Goal: Obtain resource: Obtain resource

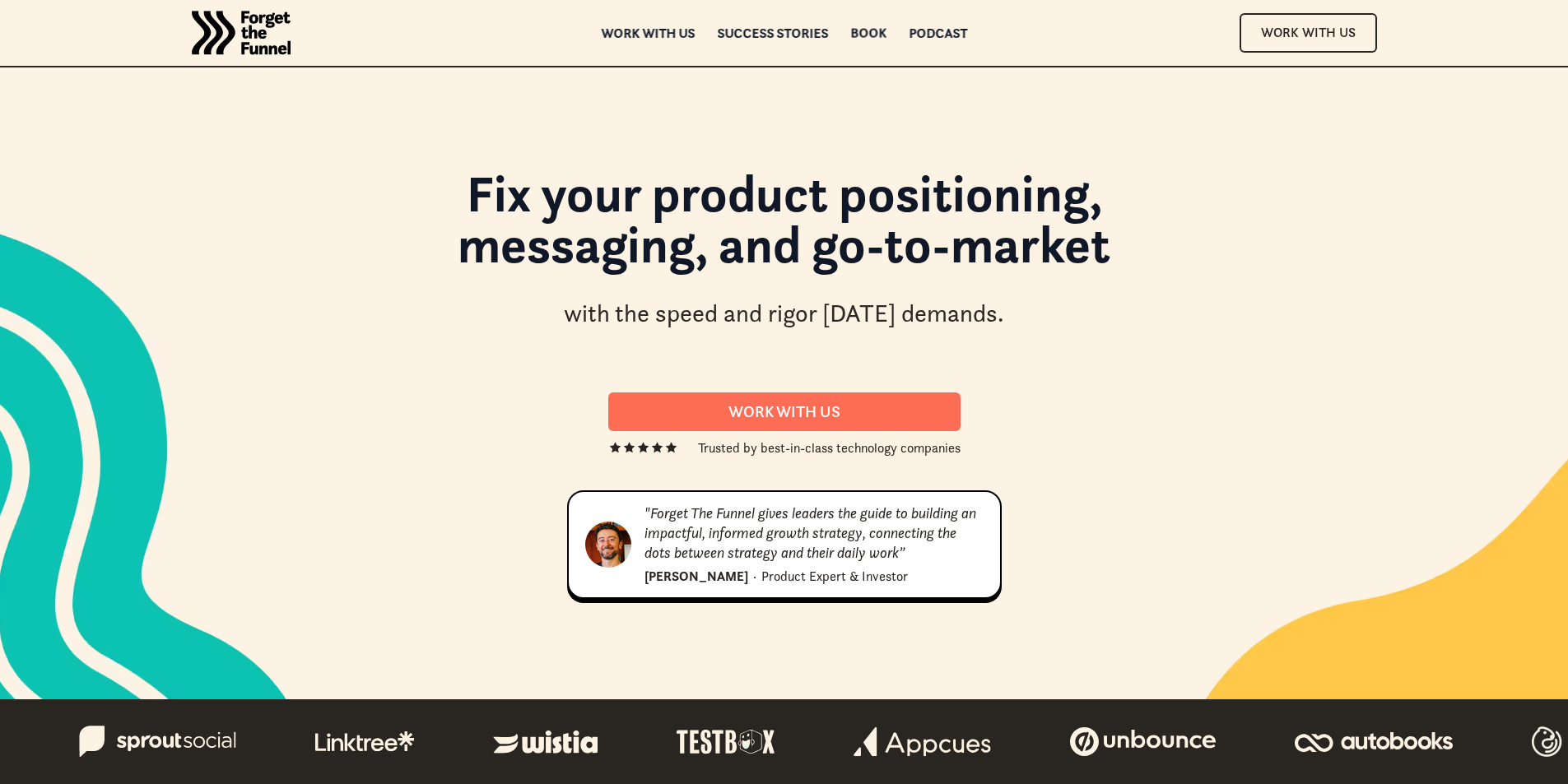
click at [864, 30] on div "Book" at bounding box center [867, 33] width 36 height 12
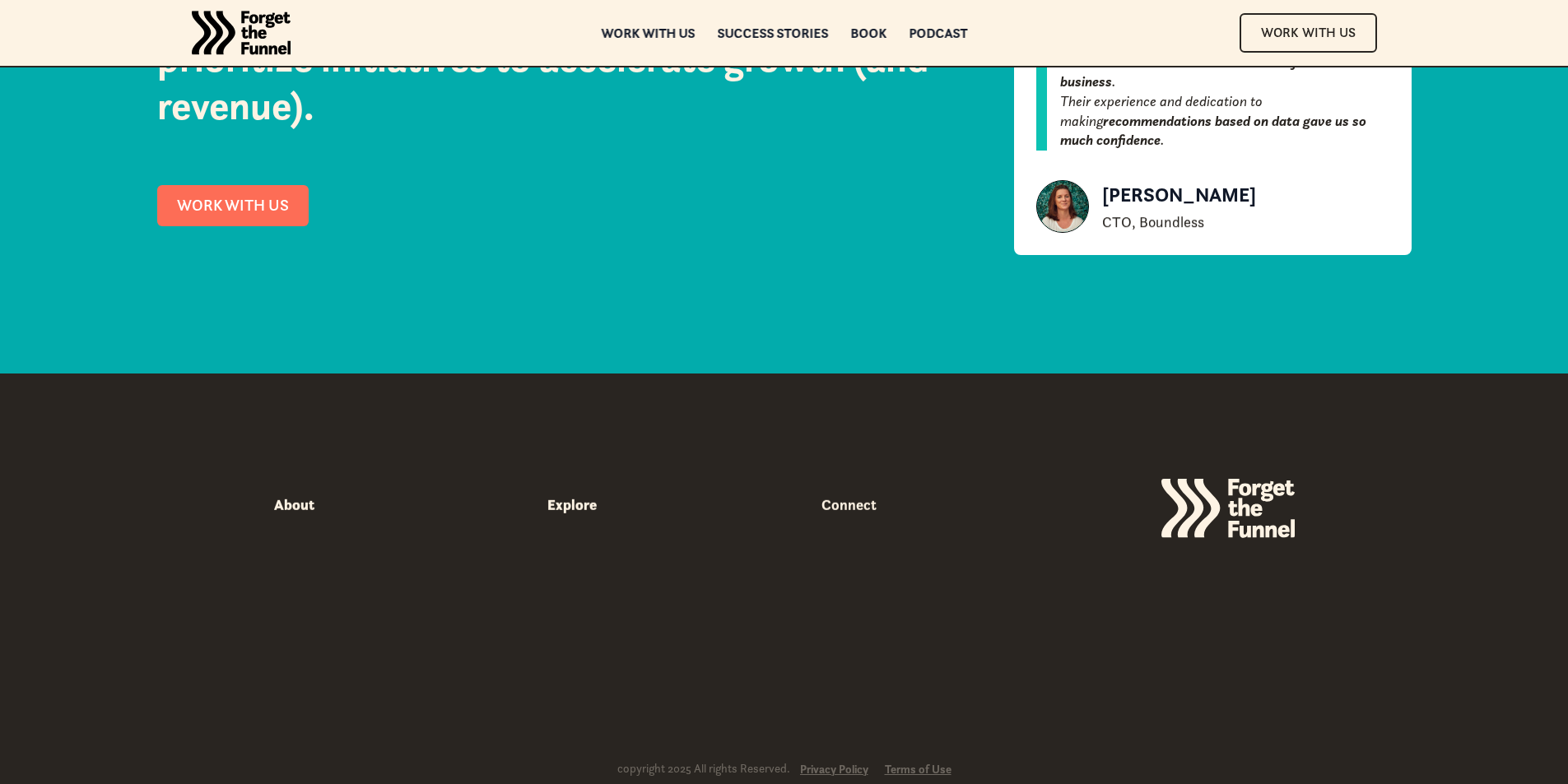
scroll to position [7654, 0]
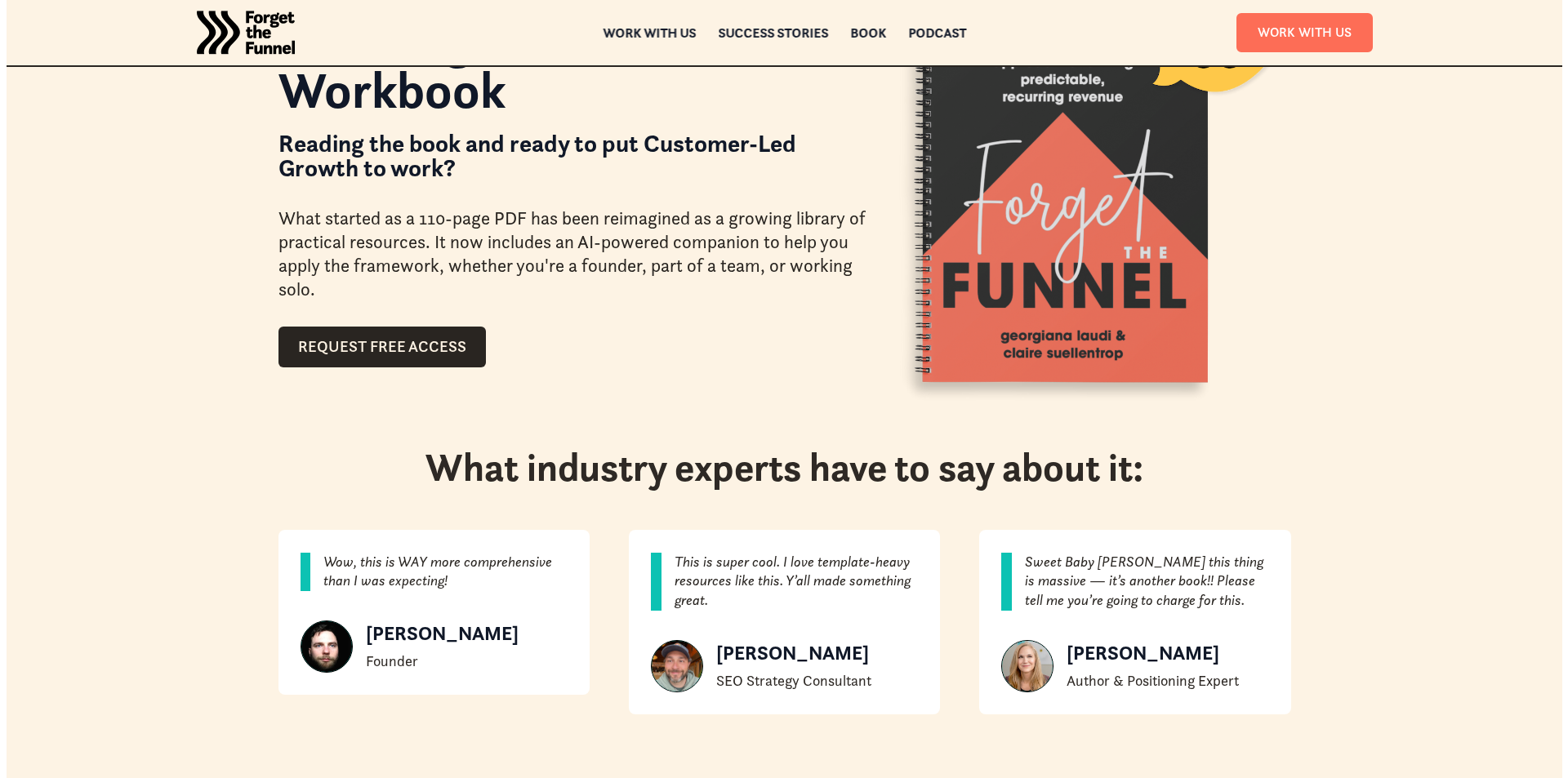
scroll to position [245, 0]
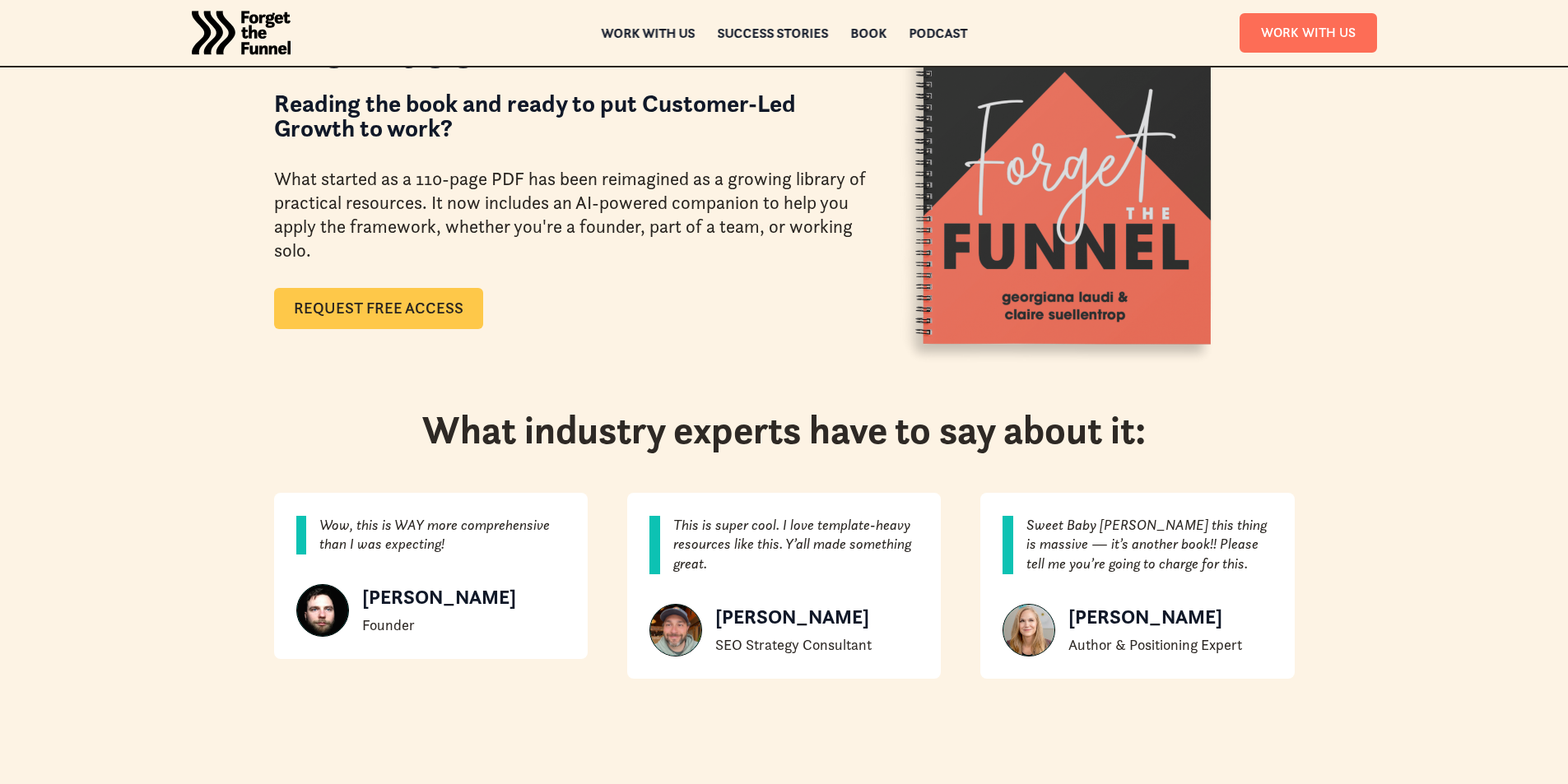
click at [336, 311] on link "Request Free Access" at bounding box center [378, 309] width 209 height 42
